Goal: Information Seeking & Learning: Learn about a topic

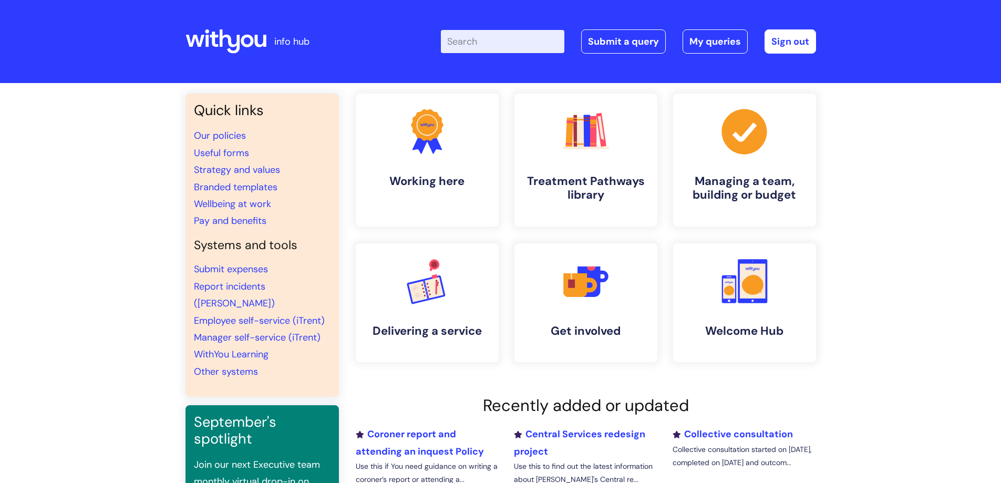
click at [483, 40] on input "Enter your search term here..." at bounding box center [502, 41] width 123 height 23
click at [421, 180] on h4 "Working here" at bounding box center [427, 181] width 128 height 14
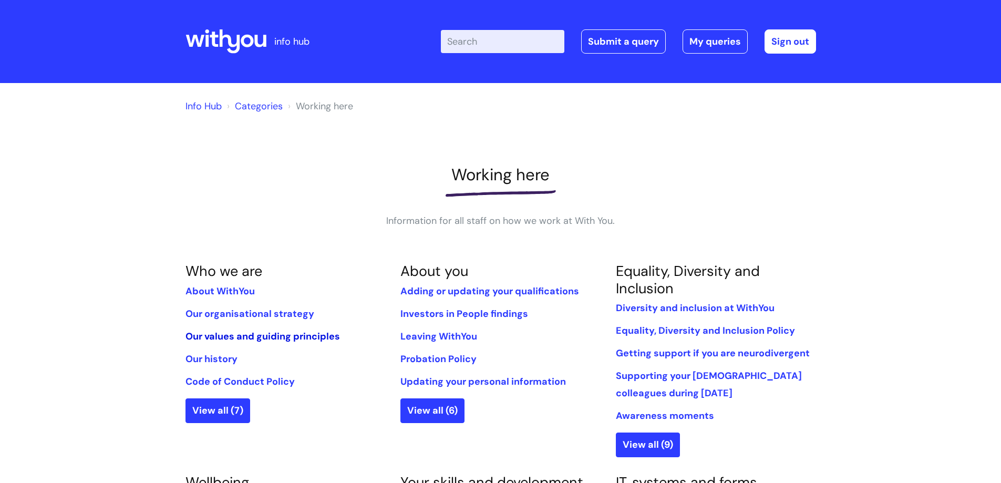
click at [233, 334] on link "Our values and guiding principles" at bounding box center [262, 336] width 154 height 13
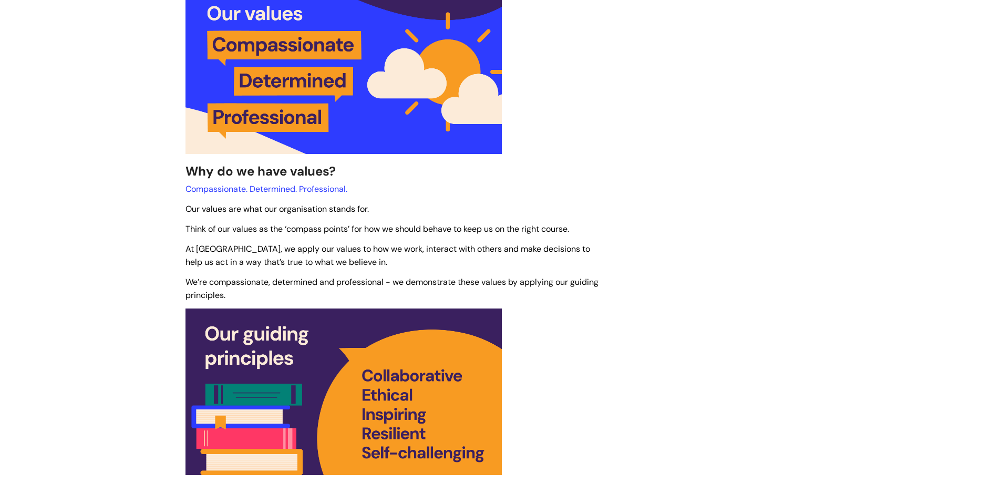
scroll to position [315, 0]
